Goal: Transaction & Acquisition: Purchase product/service

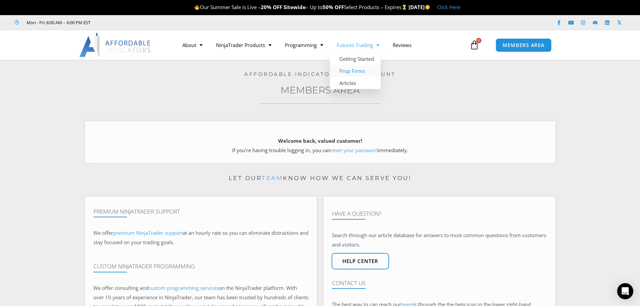
click at [355, 72] on link "Prop Firms" at bounding box center [355, 71] width 51 height 12
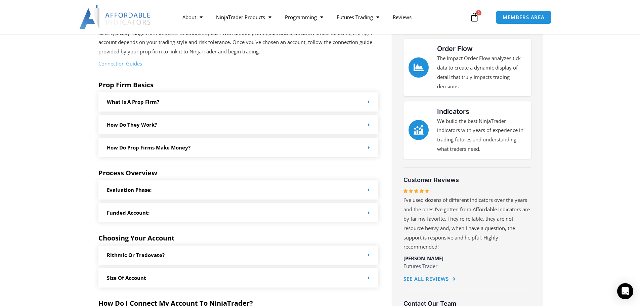
scroll to position [202, 0]
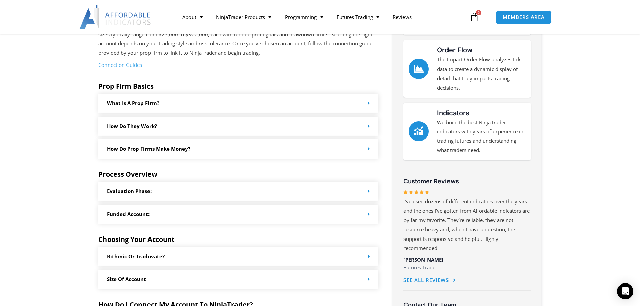
click at [160, 103] on div "What is a prop firm?" at bounding box center [238, 103] width 280 height 19
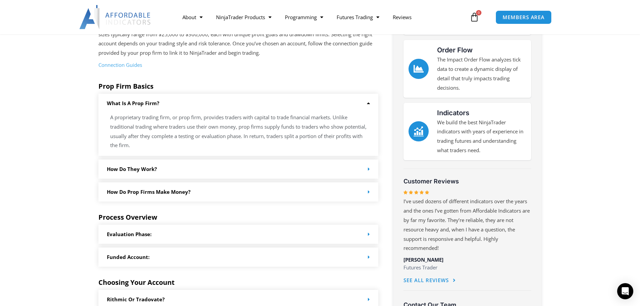
click at [160, 103] on div "What is a prop firm?" at bounding box center [238, 103] width 280 height 19
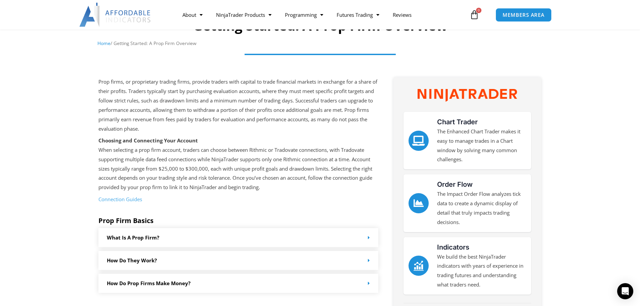
scroll to position [0, 0]
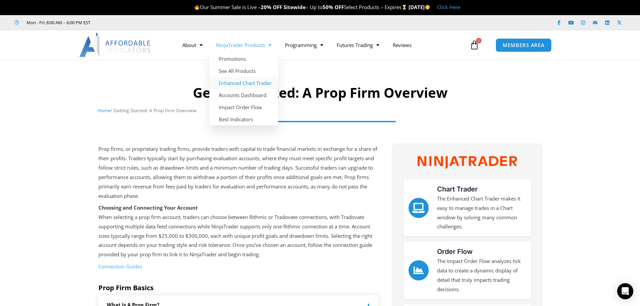
click at [248, 82] on link "Enhanced Chart Trader" at bounding box center [243, 83] width 69 height 12
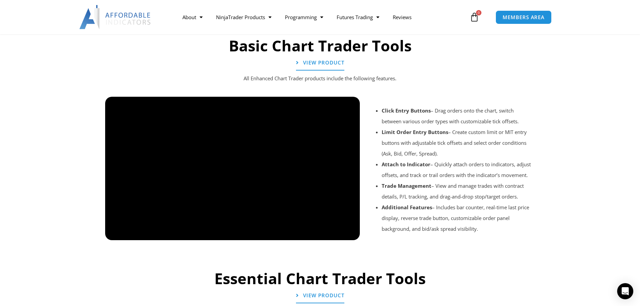
scroll to position [504, 0]
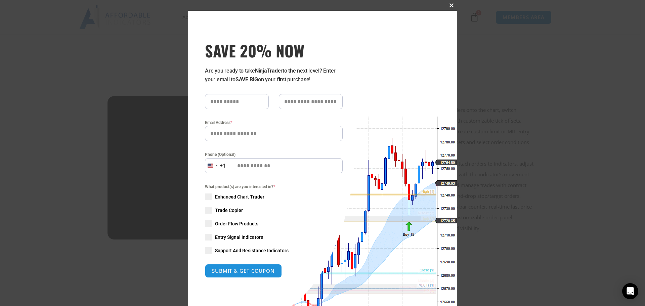
click at [449, 4] on span at bounding box center [451, 5] width 11 height 4
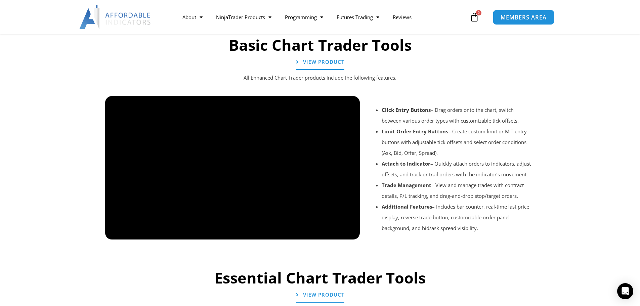
click at [515, 19] on span "MEMBERS AREA" at bounding box center [524, 17] width 46 height 6
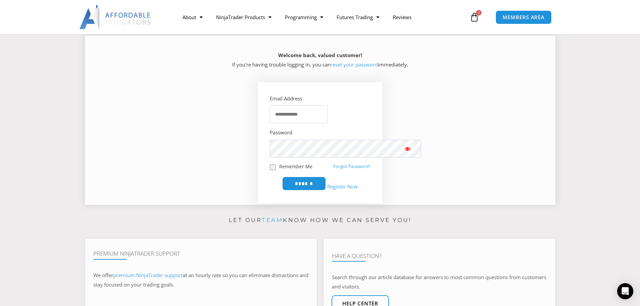
scroll to position [101, 0]
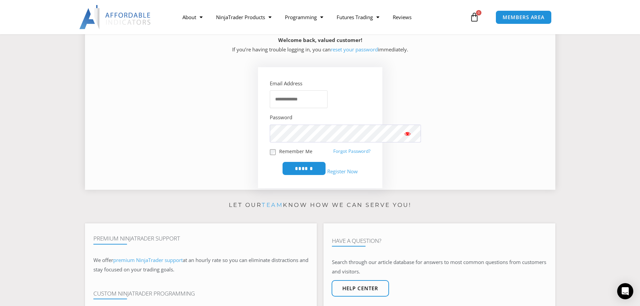
click at [325, 99] on input "Email Address" at bounding box center [299, 99] width 58 height 18
click at [322, 95] on input "**********" at bounding box center [299, 99] width 58 height 18
drag, startPoint x: 321, startPoint y: 96, endPoint x: 254, endPoint y: 96, distance: 67.2
click at [316, 94] on input "**********" at bounding box center [299, 99] width 58 height 18
drag, startPoint x: 254, startPoint y: 96, endPoint x: 236, endPoint y: 97, distance: 17.9
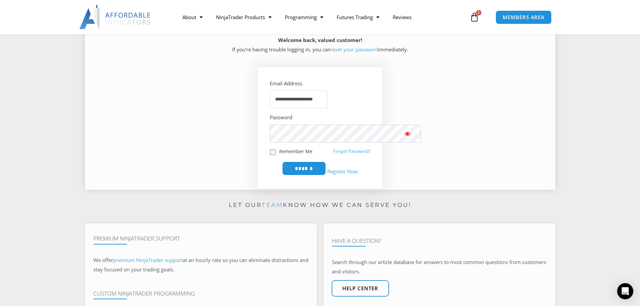
click at [258, 97] on div "**********" at bounding box center [320, 127] width 124 height 121
drag, startPoint x: 236, startPoint y: 97, endPoint x: 233, endPoint y: 98, distance: 3.4
click at [258, 98] on div "**********" at bounding box center [320, 127] width 124 height 121
click at [272, 99] on input "**********" at bounding box center [299, 99] width 58 height 18
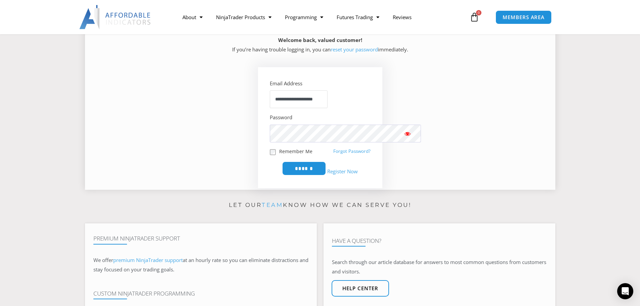
click at [272, 99] on input "**********" at bounding box center [299, 99] width 58 height 18
type input "*"
type input "**********"
click at [282, 162] on input "******" at bounding box center [304, 169] width 44 height 14
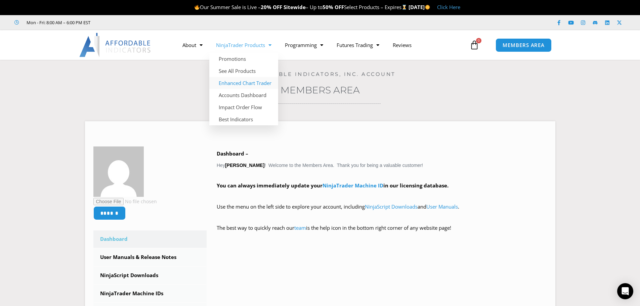
click at [251, 84] on link "Enhanced Chart Trader" at bounding box center [243, 83] width 69 height 12
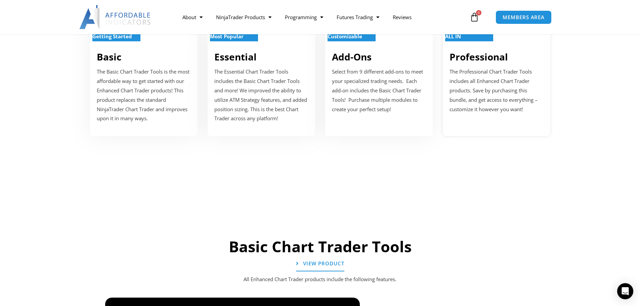
scroll to position [269, 0]
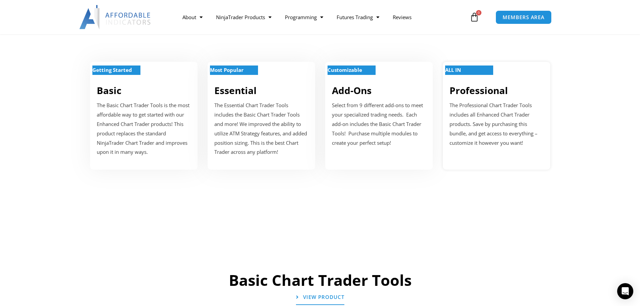
click at [486, 106] on p "The Professional Chart Trader Tools includes all Enhanced Chart Trader products…" at bounding box center [497, 124] width 94 height 47
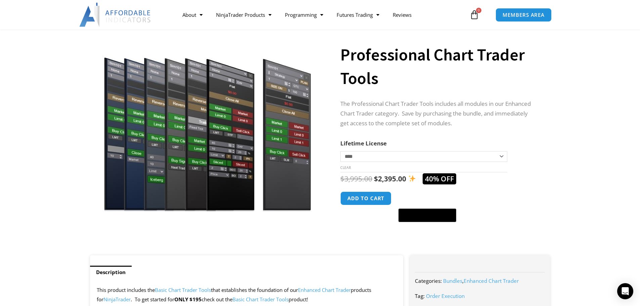
scroll to position [67, 0]
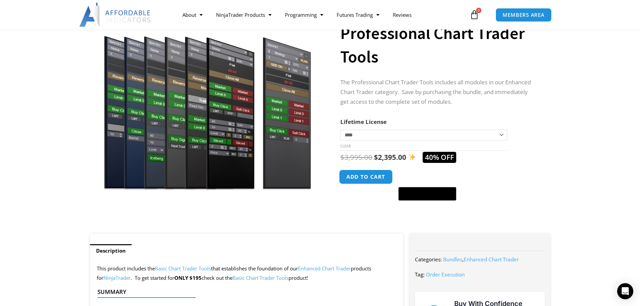
click at [373, 180] on button "Add to cart" at bounding box center [366, 177] width 54 height 14
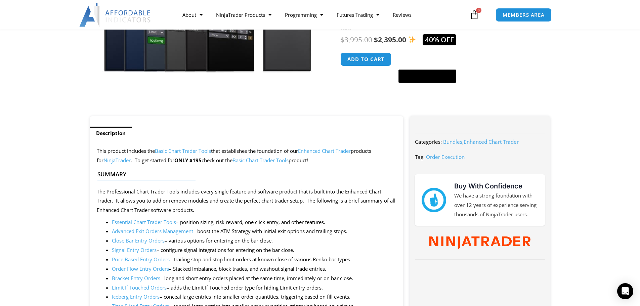
scroll to position [0, 0]
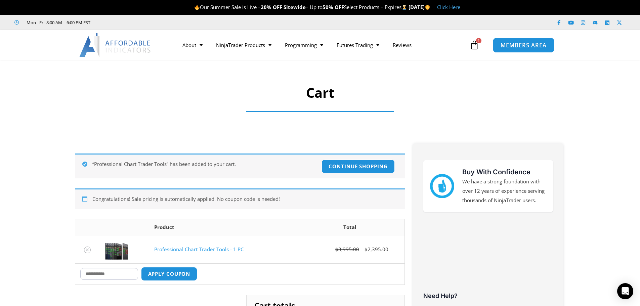
click at [539, 51] on link "MEMBERS AREA" at bounding box center [523, 44] width 61 height 15
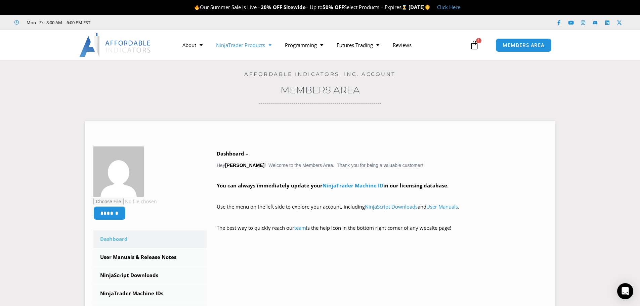
click at [254, 47] on link "NinjaTrader Products" at bounding box center [243, 44] width 69 height 15
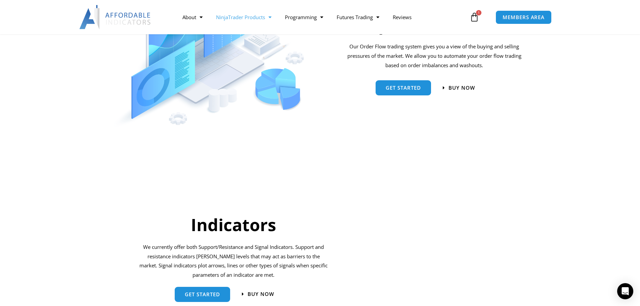
scroll to position [672, 0]
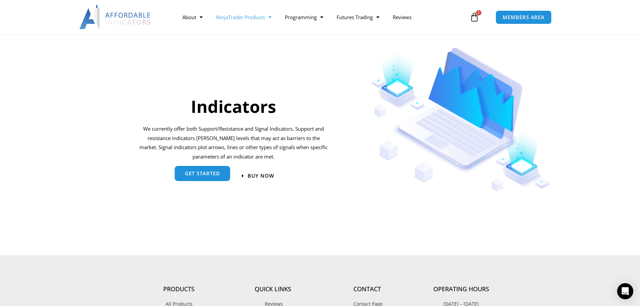
click at [198, 175] on span "get started" at bounding box center [202, 173] width 35 height 5
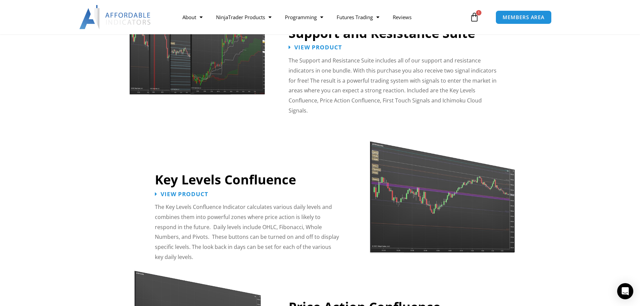
scroll to position [538, 0]
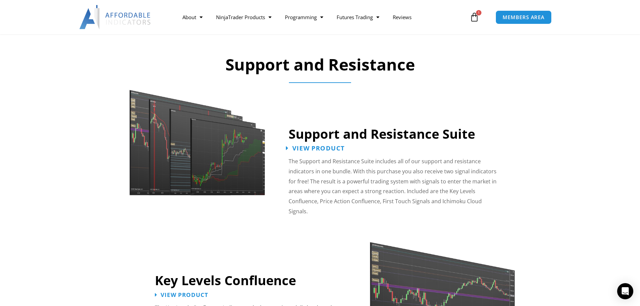
click at [318, 145] on span "View Product" at bounding box center [318, 148] width 52 height 6
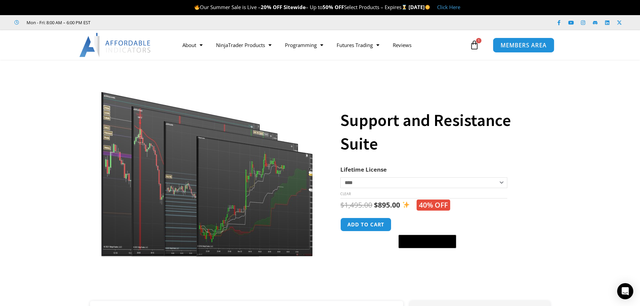
click at [516, 49] on link "MEMBERS AREA" at bounding box center [523, 44] width 61 height 15
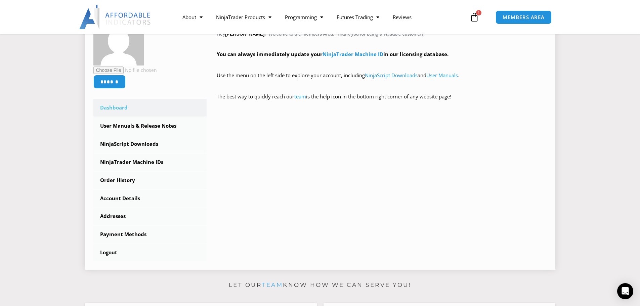
scroll to position [134, 0]
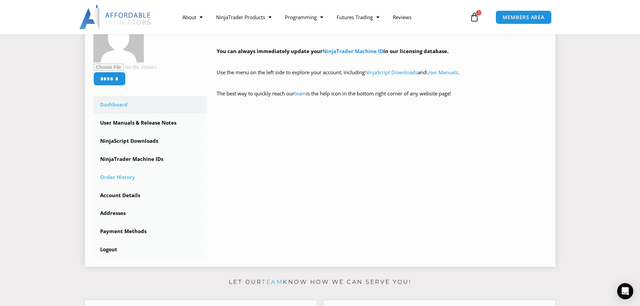
click at [120, 178] on link "Order History" at bounding box center [150, 177] width 114 height 17
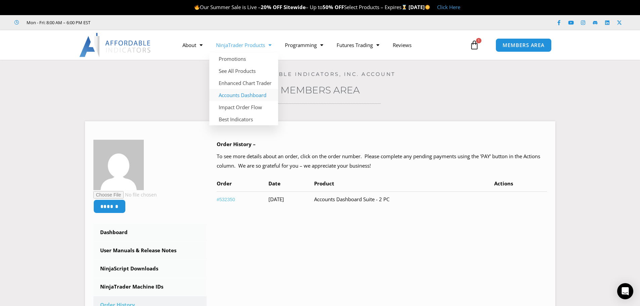
click at [246, 95] on link "Accounts Dashboard" at bounding box center [243, 95] width 69 height 12
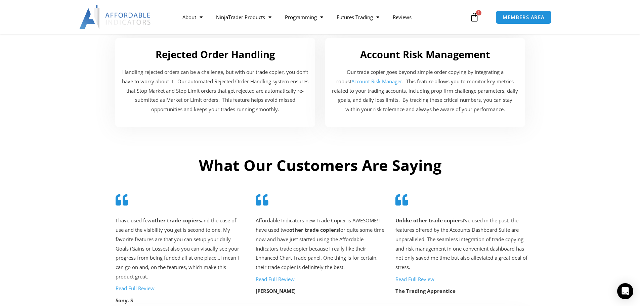
scroll to position [1277, 0]
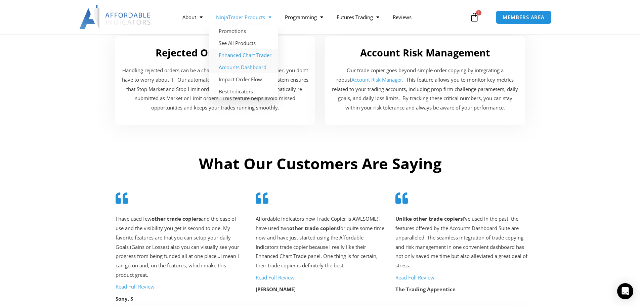
click at [241, 52] on link "Enhanced Chart Trader" at bounding box center [243, 55] width 69 height 12
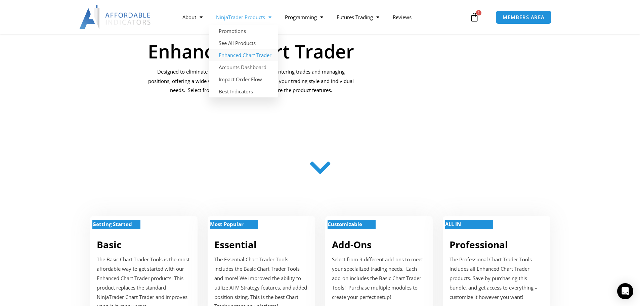
scroll to position [269, 0]
